Goal: Transaction & Acquisition: Purchase product/service

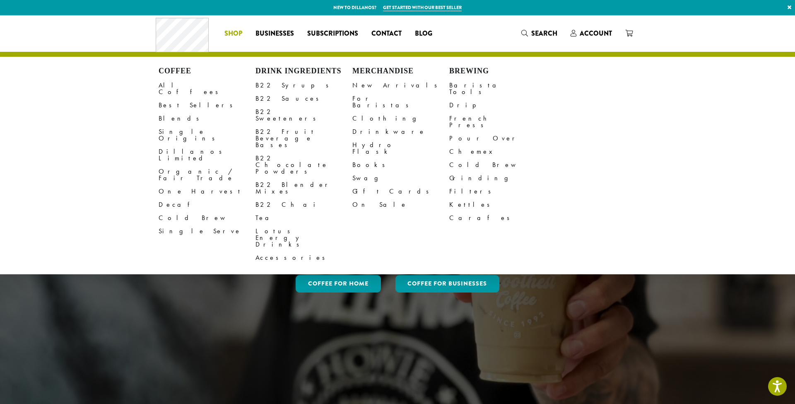
click at [228, 28] on link "Shop" at bounding box center [233, 33] width 31 height 13
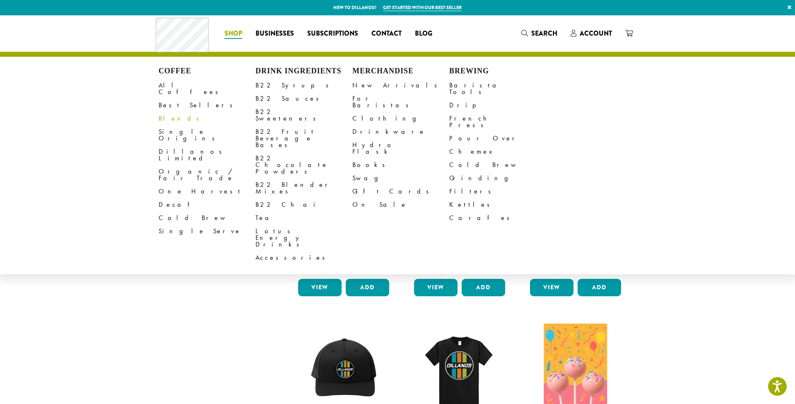
click at [172, 112] on link "Blends" at bounding box center [207, 118] width 97 height 13
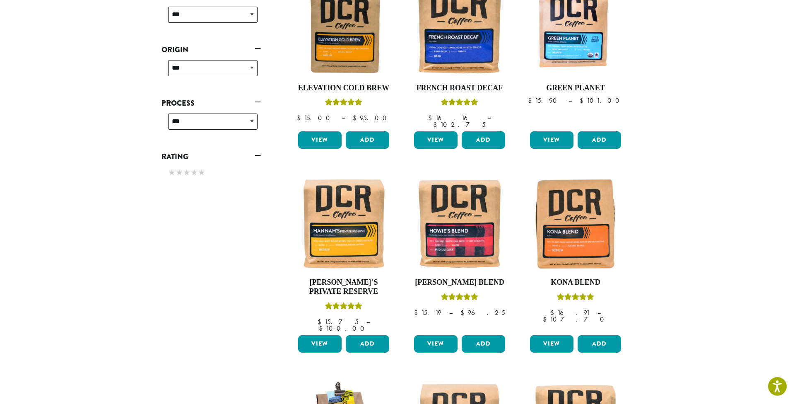
scroll to position [480, 0]
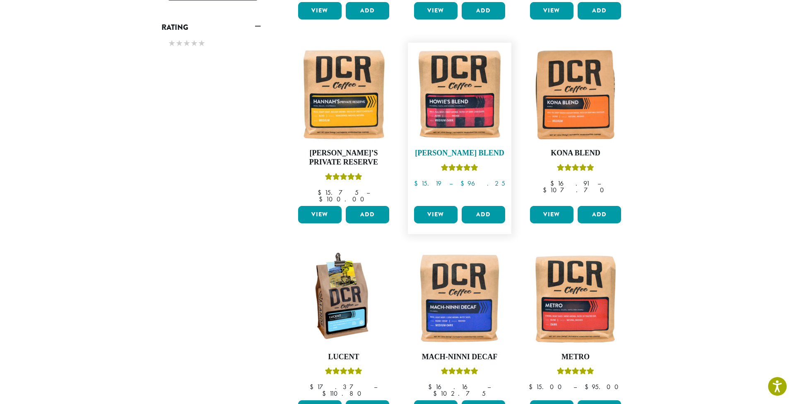
click at [458, 109] on img at bounding box center [459, 94] width 95 height 95
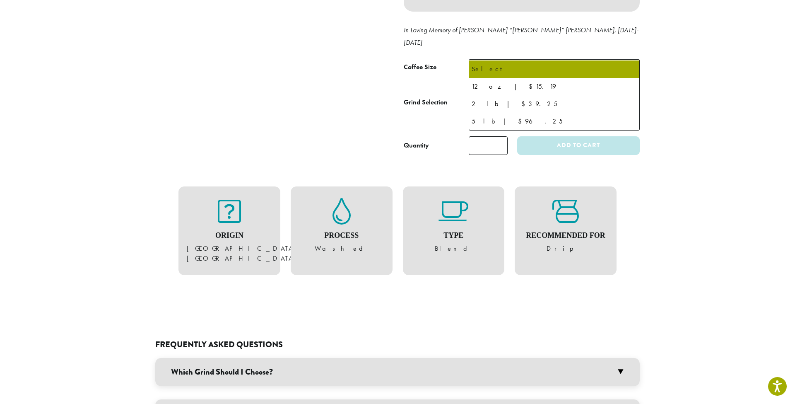
click at [499, 61] on span "Select" at bounding box center [486, 69] width 29 height 16
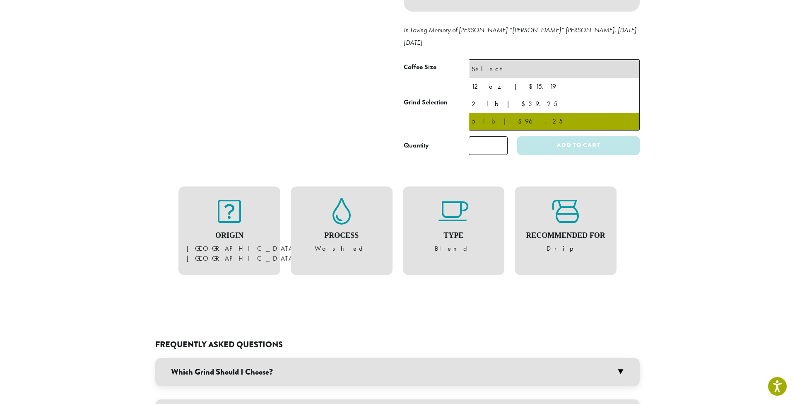
select select "**********"
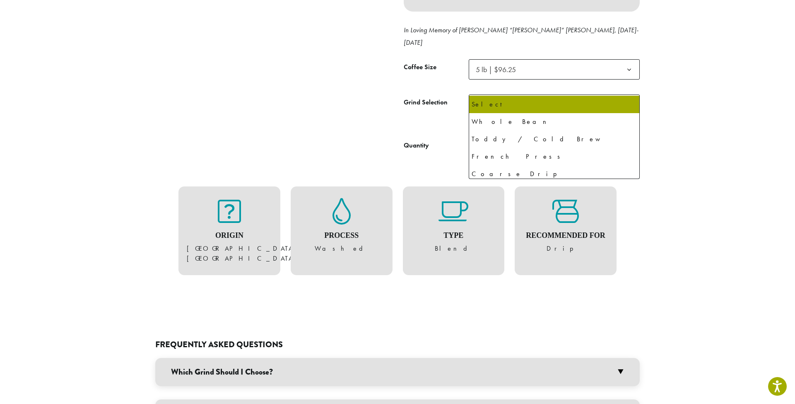
click at [513, 94] on span "Select" at bounding box center [554, 104] width 171 height 20
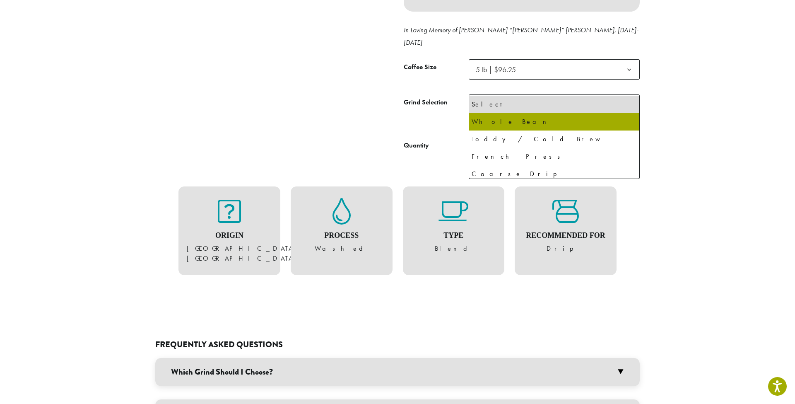
select select "**********"
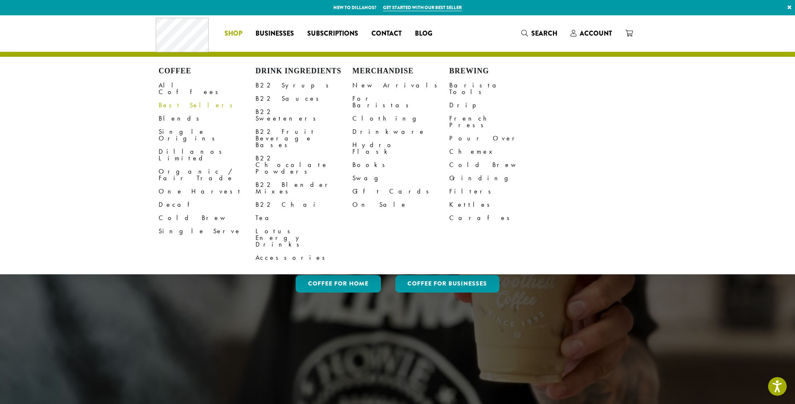
click at [244, 35] on li "Coffee All Coffees Best Sellers Blends Single Origins Dillanos Limited Organic …" at bounding box center [233, 33] width 31 height 13
click at [174, 99] on link "Best Sellers" at bounding box center [207, 105] width 97 height 13
click at [224, 32] on span "Shop" at bounding box center [233, 34] width 18 height 10
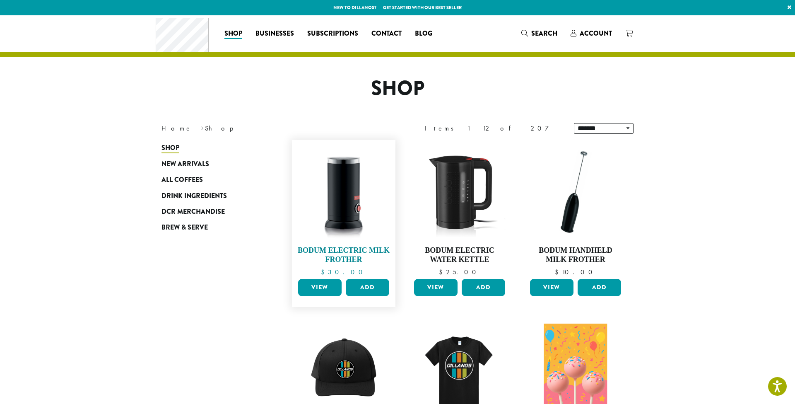
click at [325, 181] on img at bounding box center [343, 191] width 95 height 95
click at [183, 165] on span "New Arrivals" at bounding box center [185, 164] width 48 height 10
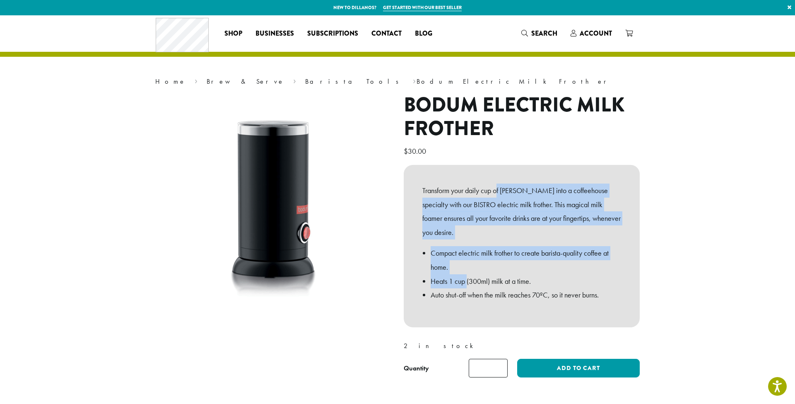
drag, startPoint x: 500, startPoint y: 188, endPoint x: 469, endPoint y: 268, distance: 86.4
click at [468, 268] on div "Transform your daily cup of [PERSON_NAME] into a coffeehouse specialty with our…" at bounding box center [521, 242] width 199 height 119
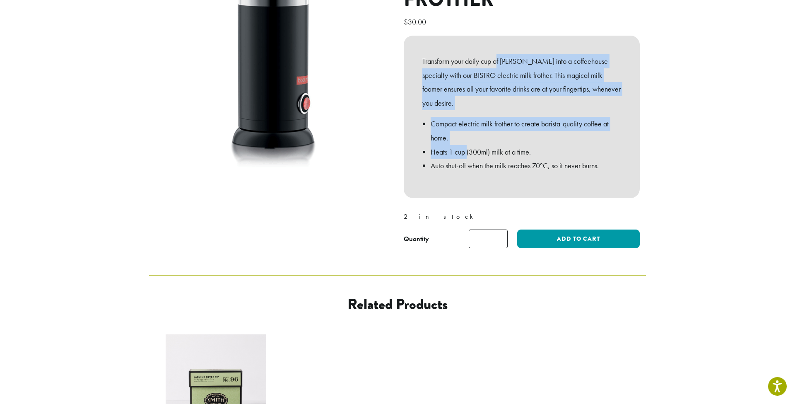
scroll to position [120, 0]
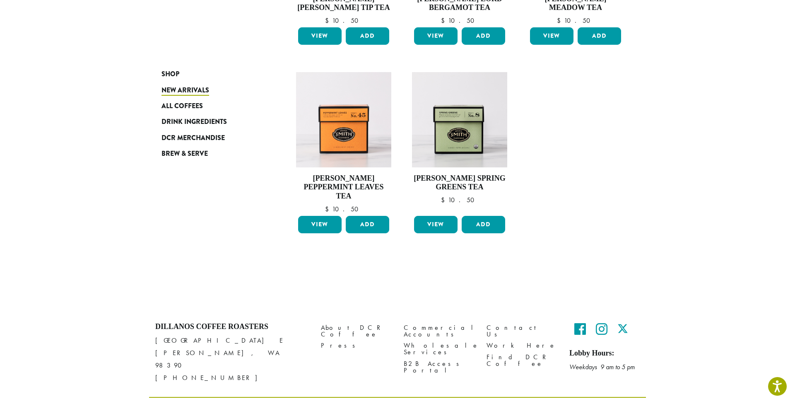
scroll to position [610, 0]
